Goal: Task Accomplishment & Management: Use online tool/utility

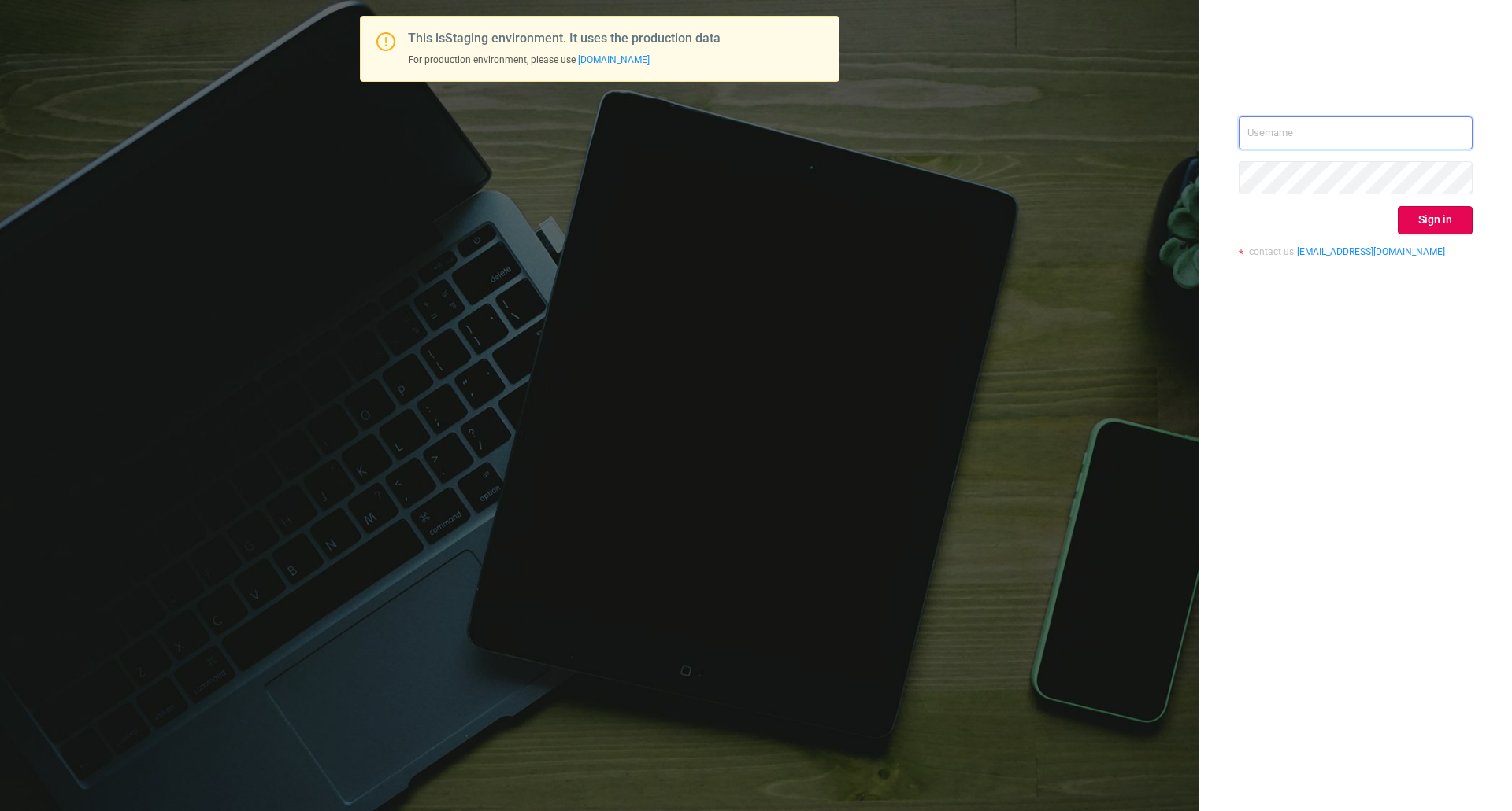
click at [1262, 129] on input "text" at bounding box center [1355, 133] width 234 height 33
type input "ispasojevic@mediaocean.com"
click at [1437, 214] on button "Sign in" at bounding box center [1435, 220] width 75 height 28
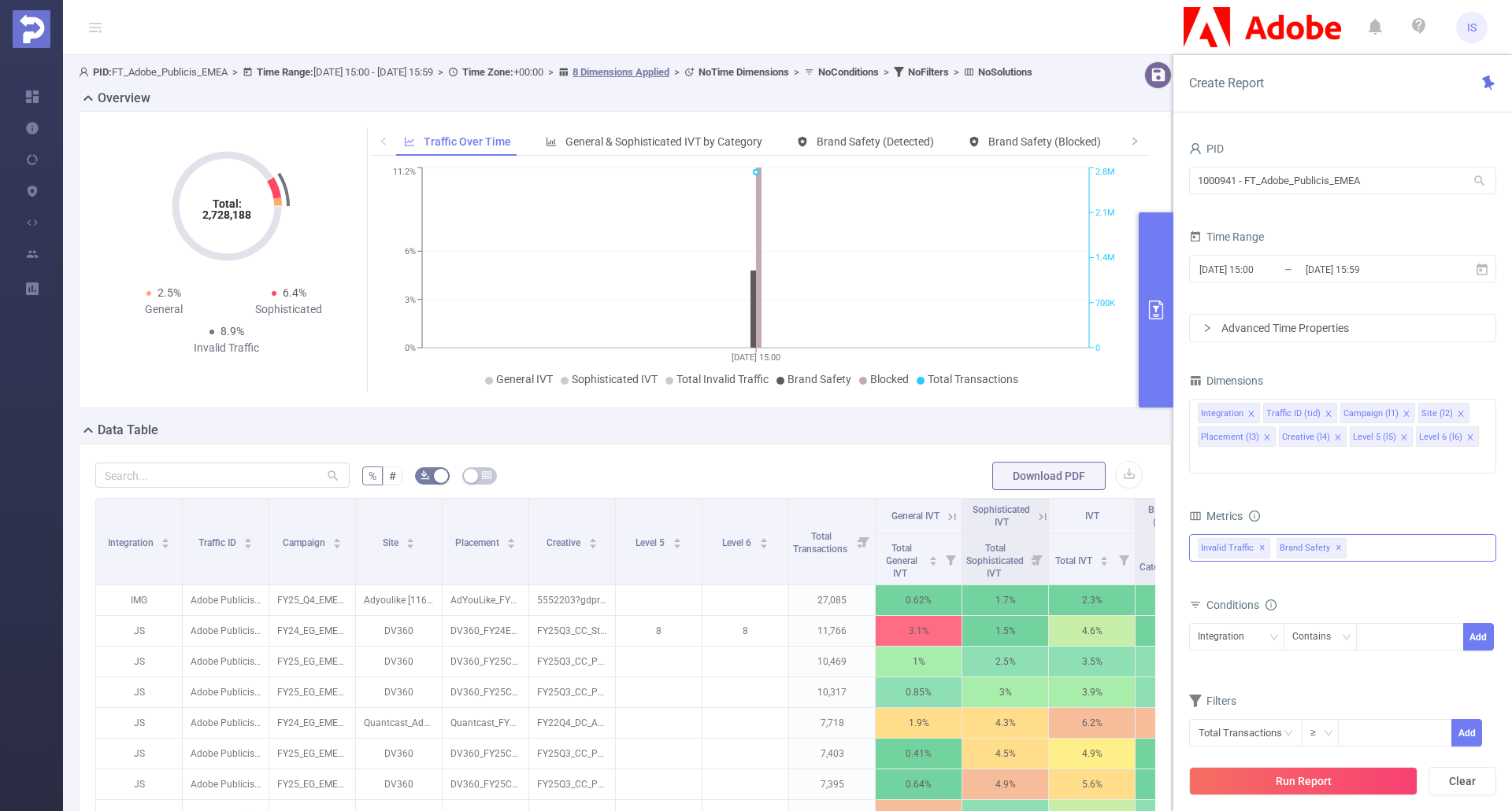
click at [1335, 539] on span "✕" at bounding box center [1338, 548] width 7 height 19
click at [1364, 534] on div "Invalid Traffic ✕" at bounding box center [1342, 548] width 307 height 28
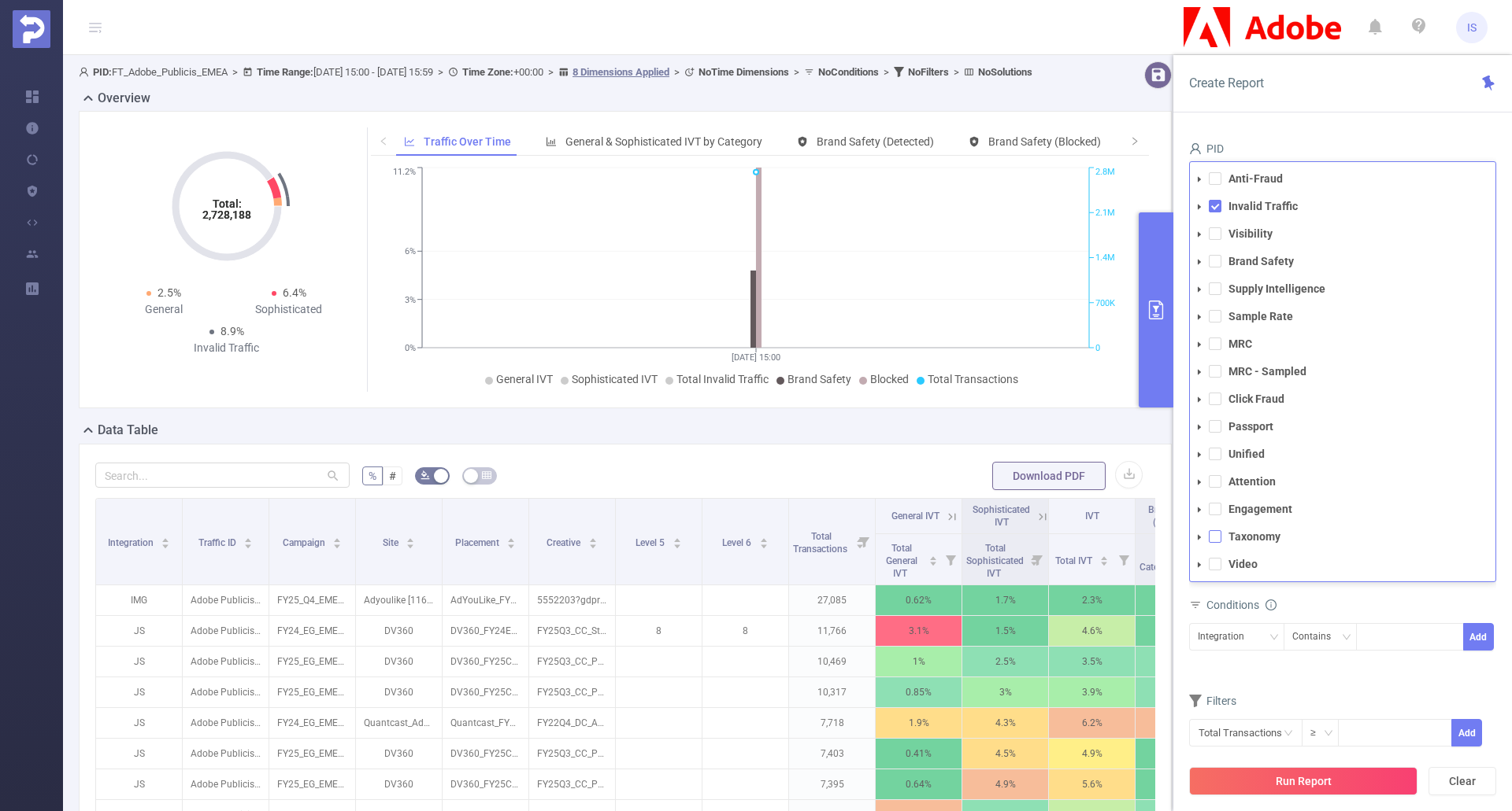
click at [1214, 530] on span at bounding box center [1215, 536] width 12 height 12
click at [1202, 533] on icon "icon: caret-down" at bounding box center [1199, 537] width 8 height 8
click at [1211, 561] on icon "icon: caret-down" at bounding box center [1214, 565] width 8 height 8
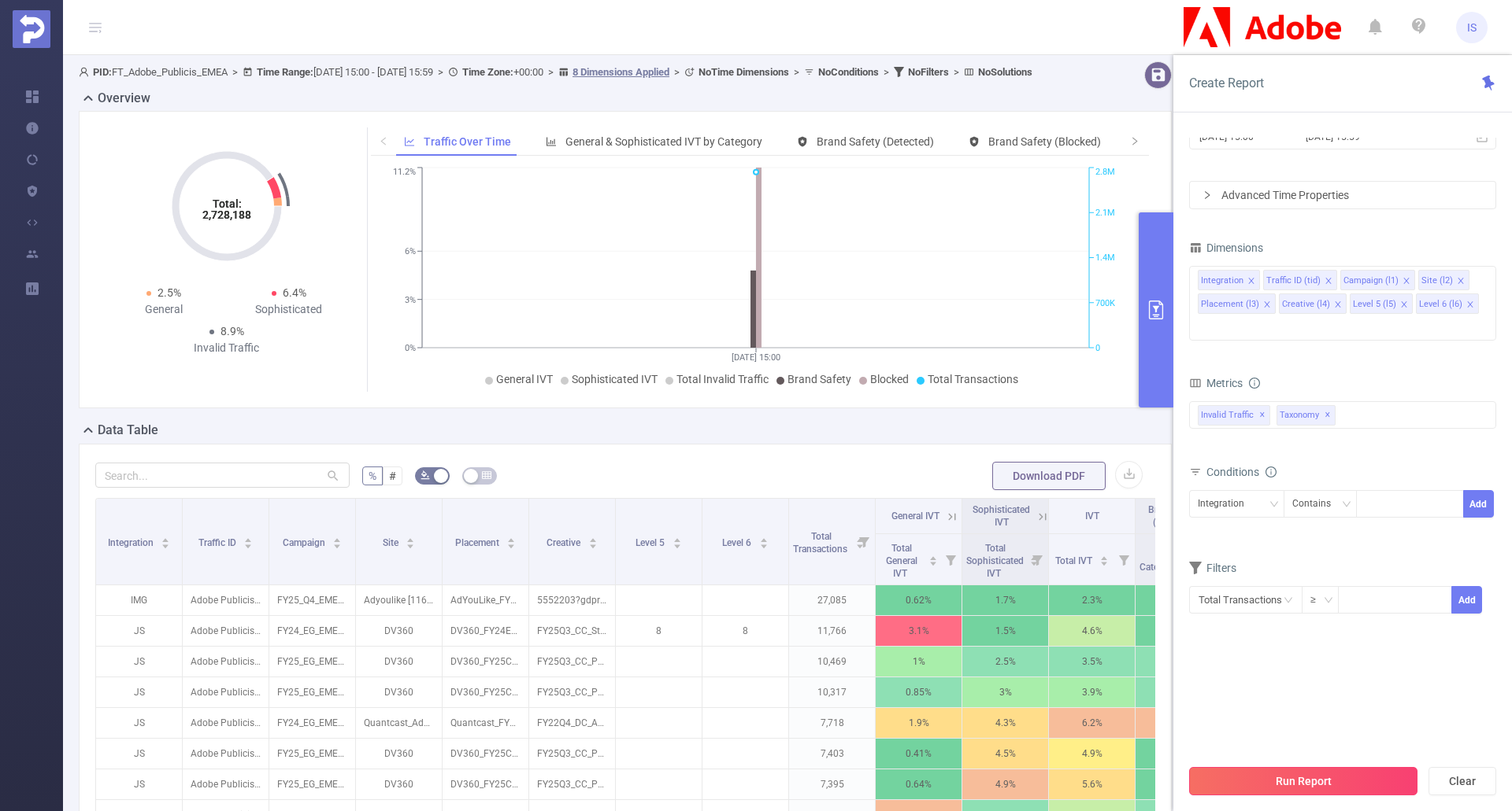
click at [1337, 781] on button "Run Report" at bounding box center [1303, 781] width 228 height 28
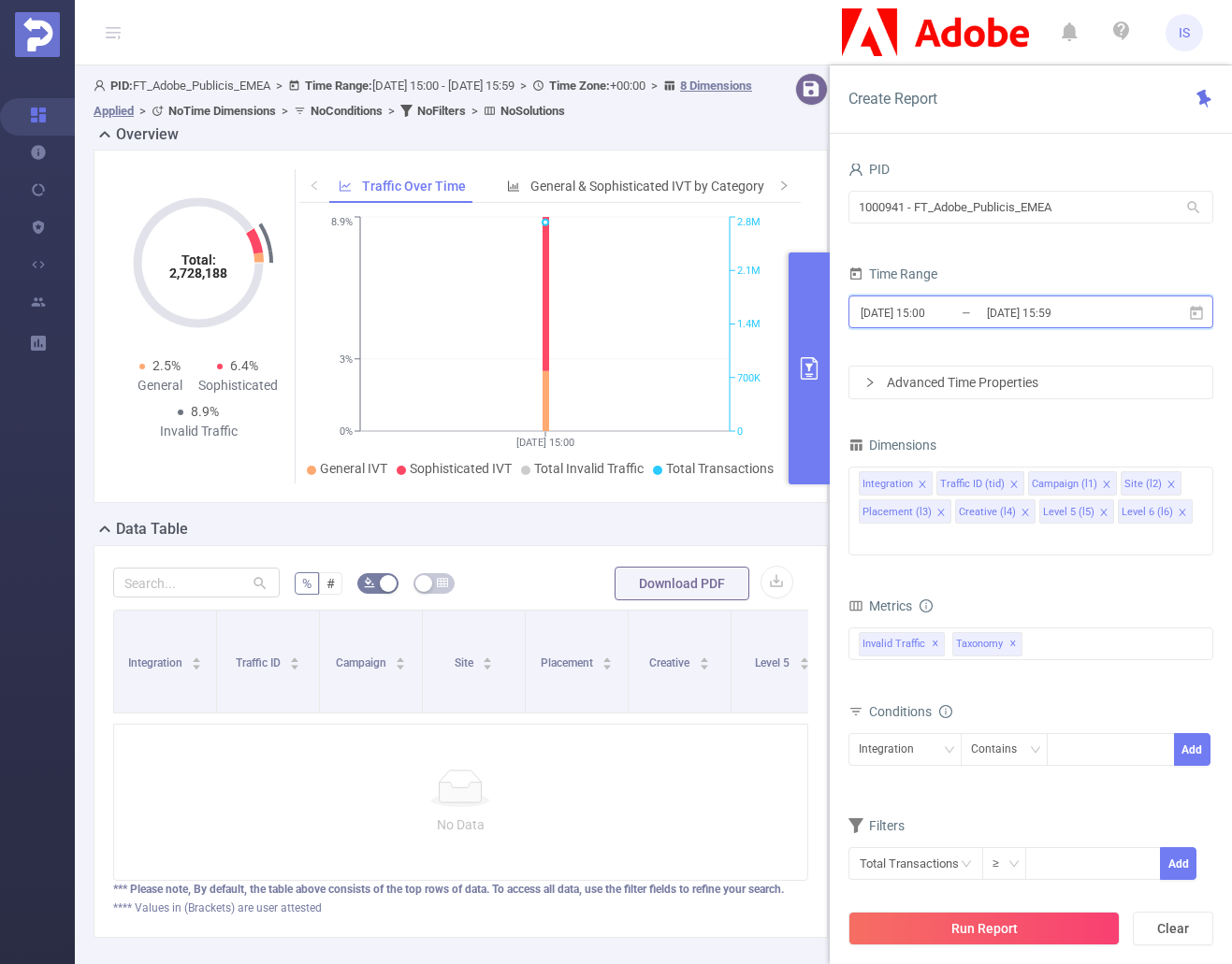
click at [1193, 316] on icon at bounding box center [1195, 313] width 16 height 16
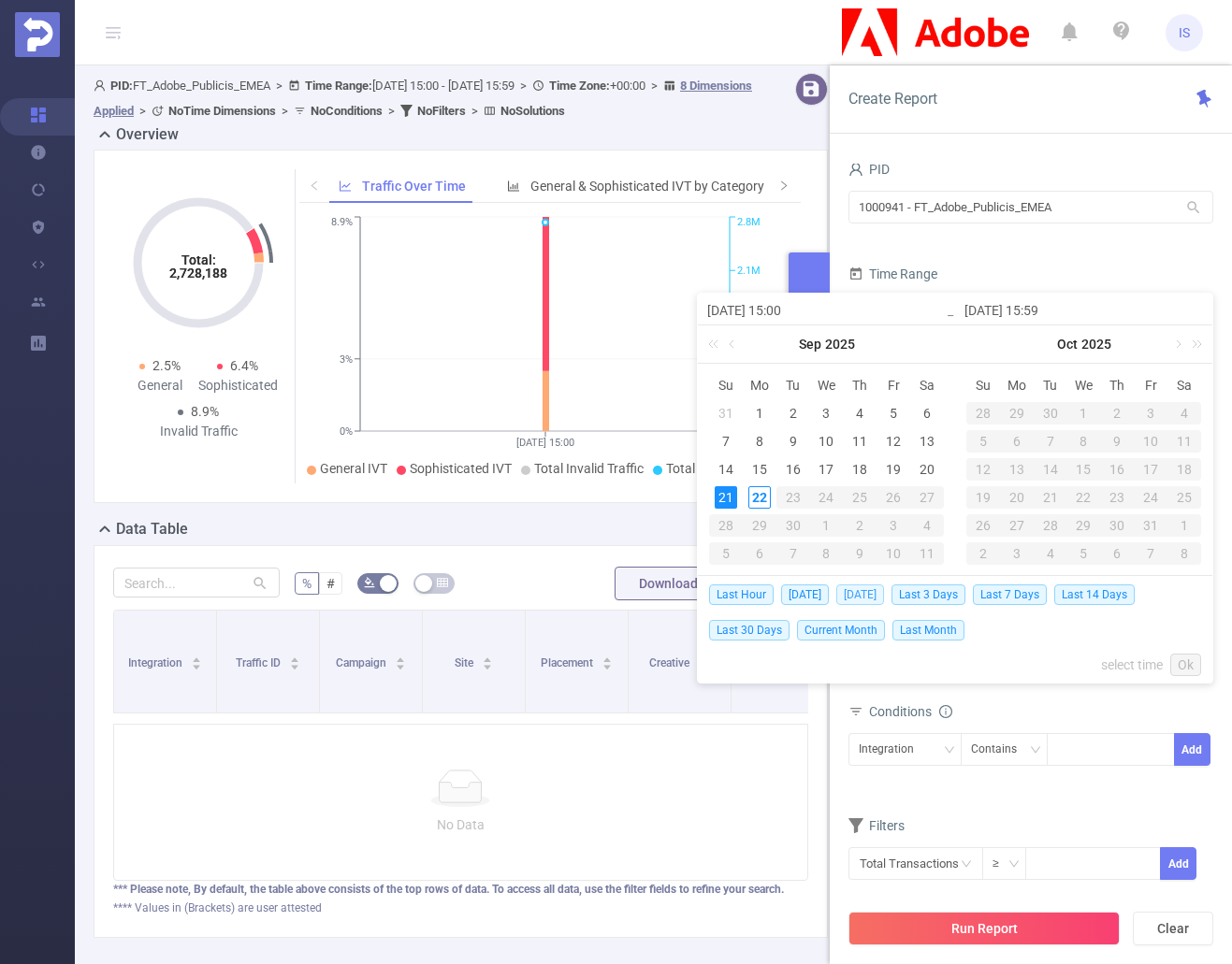
click at [869, 594] on span "Yesterday" at bounding box center [859, 594] width 47 height 20
type input "2025-09-21 00:00"
type input "2025-09-21 23:59"
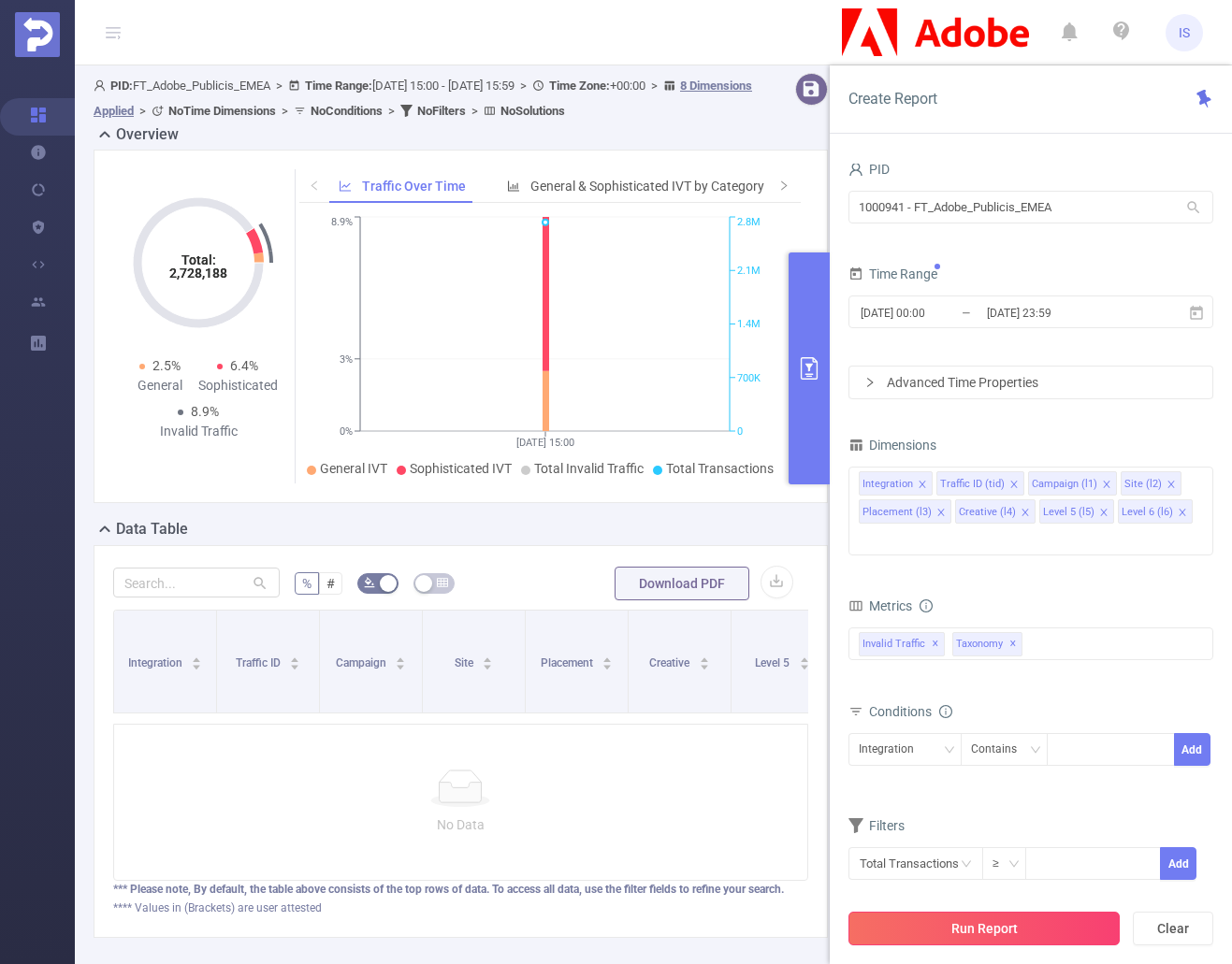
click at [1028, 935] on button "Run Report" at bounding box center [984, 928] width 271 height 34
